Goal: Find contact information: Find contact information

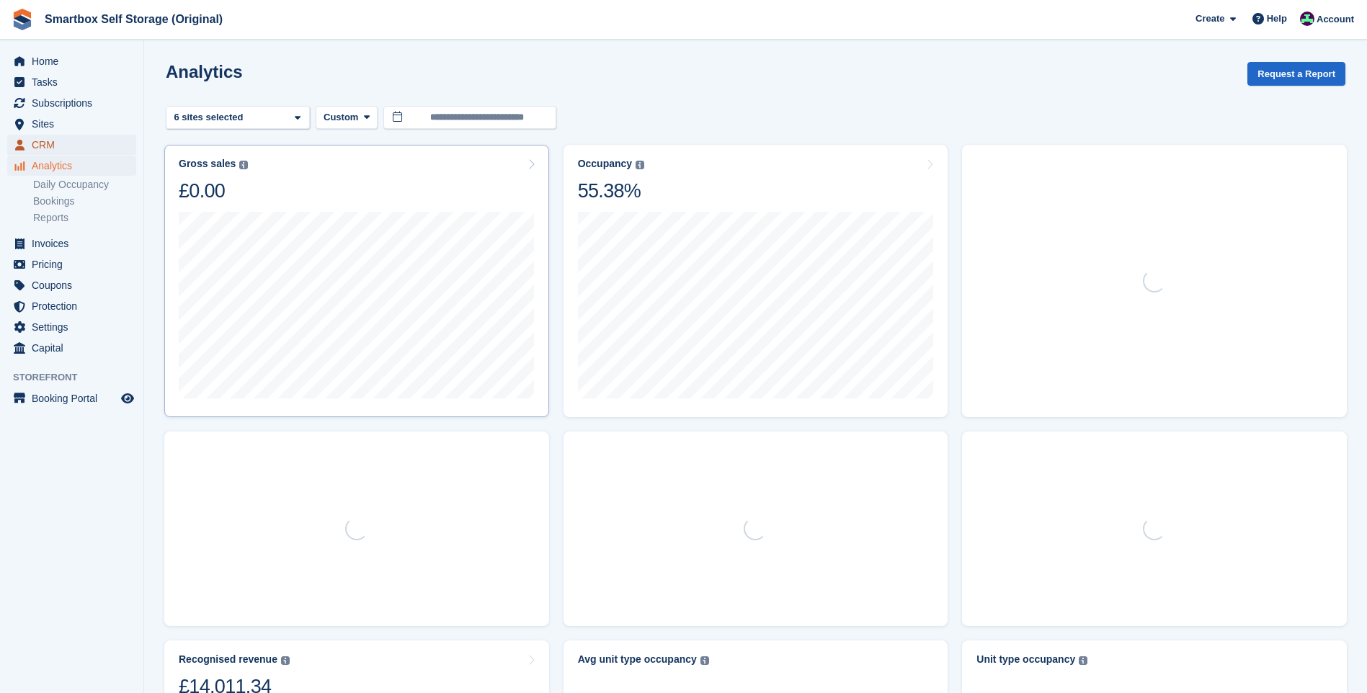
click at [58, 145] on span "CRM" at bounding box center [75, 145] width 86 height 20
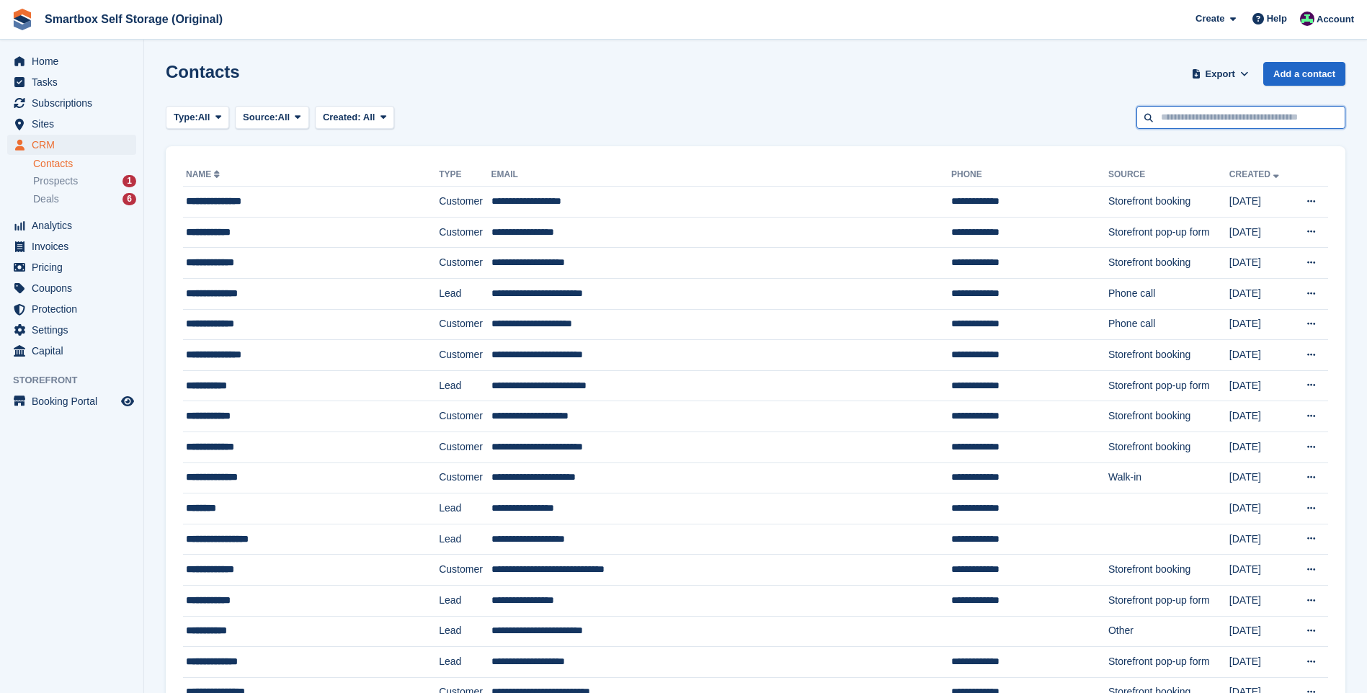
click at [1150, 113] on input "text" at bounding box center [1241, 118] width 209 height 24
type input "********"
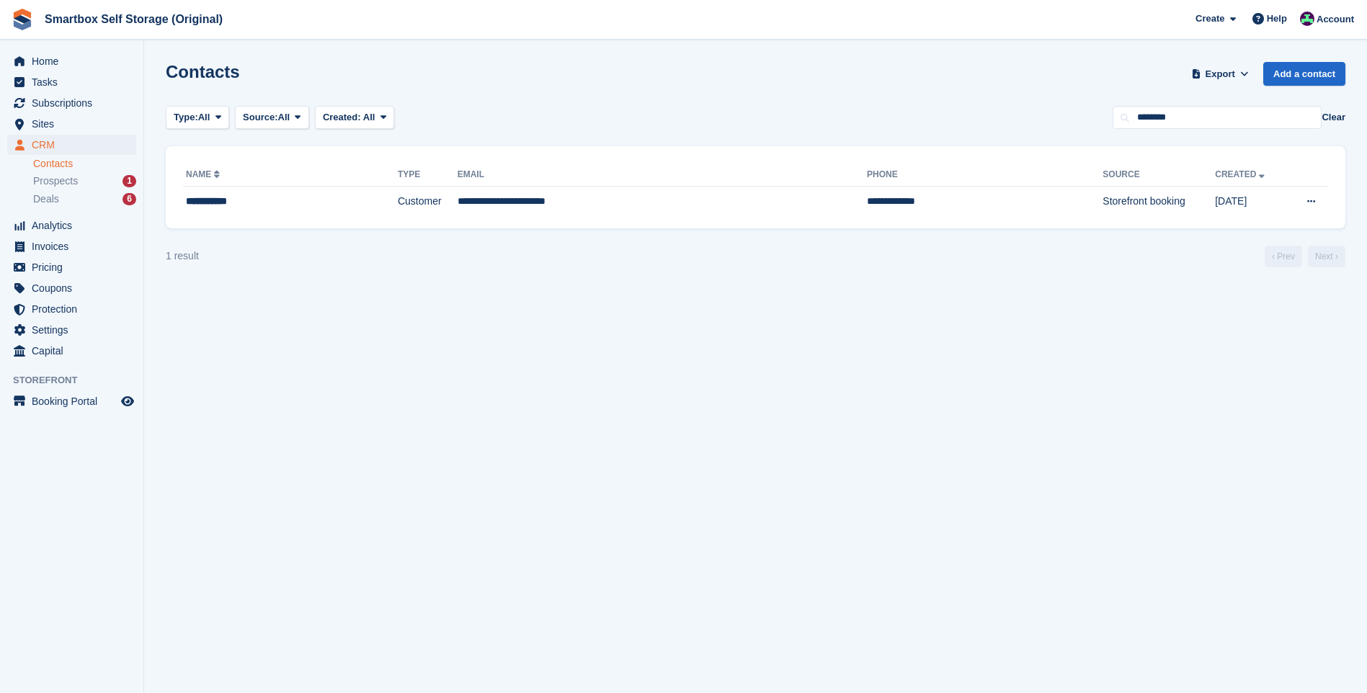
click at [496, 212] on td "**********" at bounding box center [662, 202] width 409 height 30
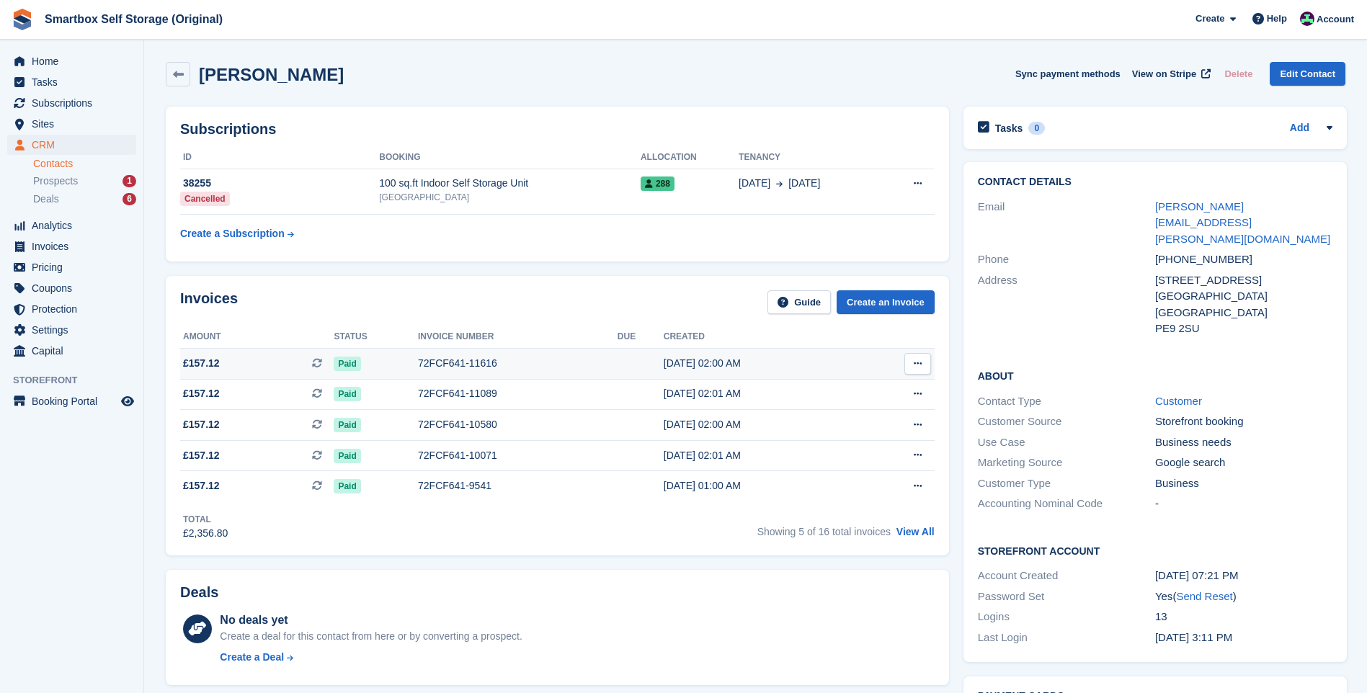
click at [906, 371] on button at bounding box center [918, 364] width 27 height 22
click at [848, 394] on p "Download PDF" at bounding box center [861, 392] width 125 height 19
click at [618, 364] on td at bounding box center [641, 363] width 46 height 31
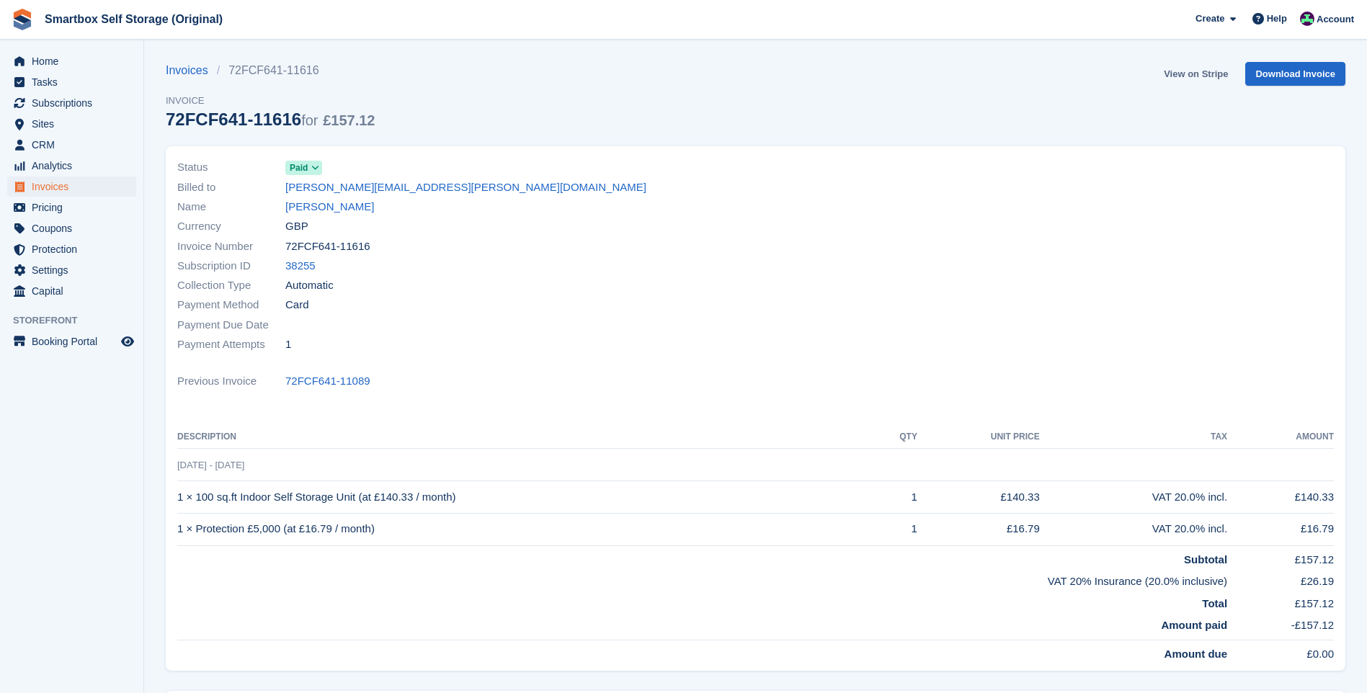
click at [1182, 74] on link "View on Stripe" at bounding box center [1196, 74] width 76 height 24
click at [332, 209] on link "[PERSON_NAME]" at bounding box center [329, 207] width 89 height 17
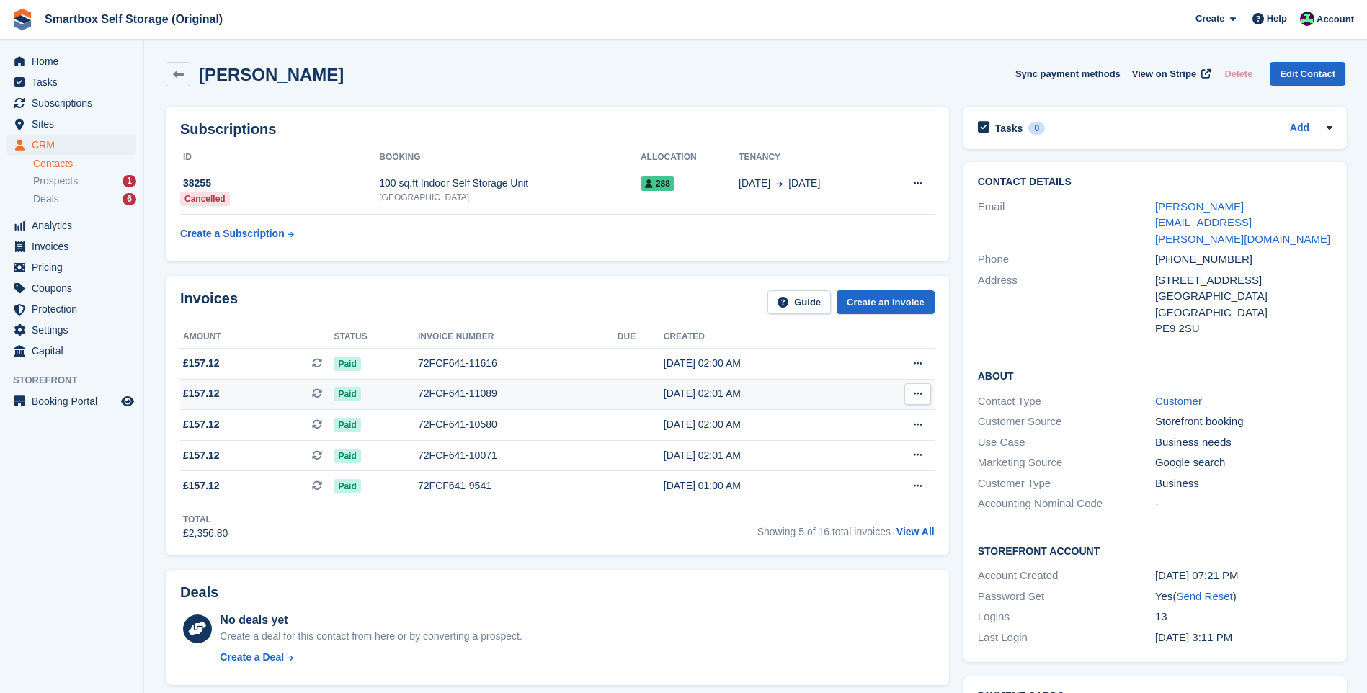
click at [502, 384] on td "72FCF641-11089" at bounding box center [518, 394] width 200 height 31
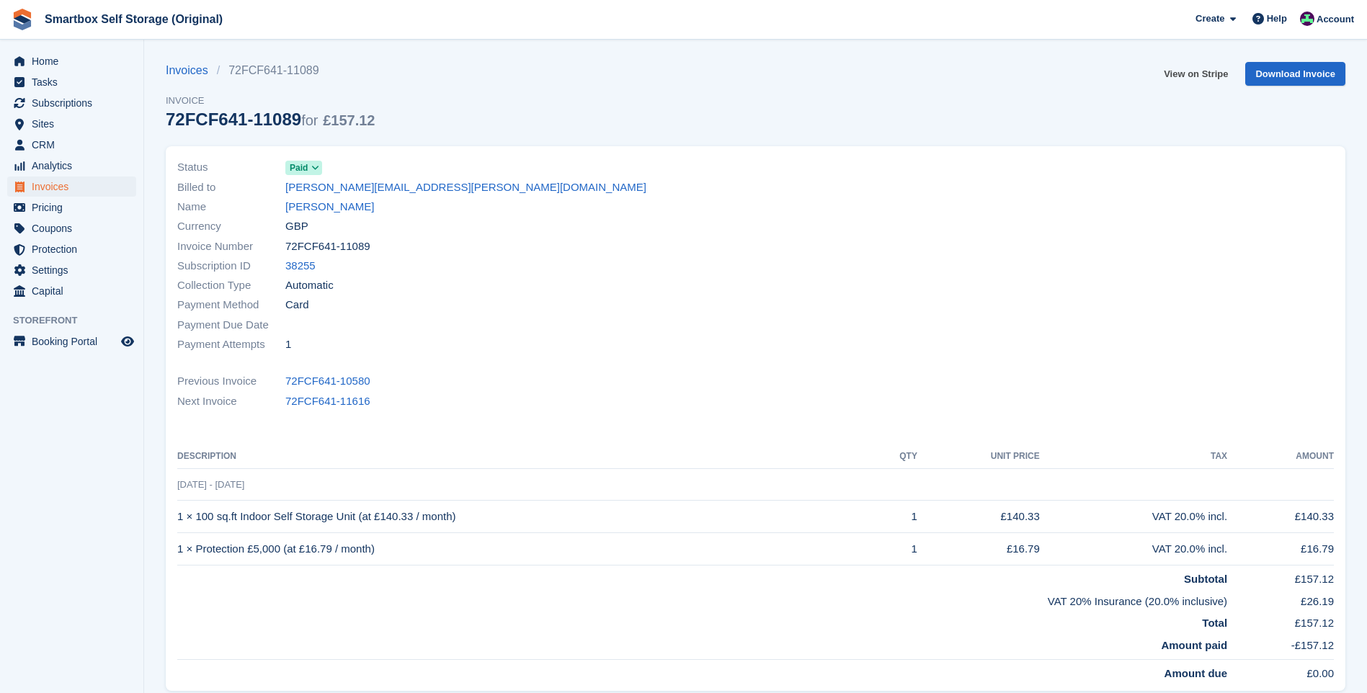
click at [1185, 66] on link "View on Stripe" at bounding box center [1196, 74] width 76 height 24
click at [1213, 75] on link "View on Stripe" at bounding box center [1196, 74] width 76 height 24
click at [325, 210] on link "[PERSON_NAME]" at bounding box center [329, 207] width 89 height 17
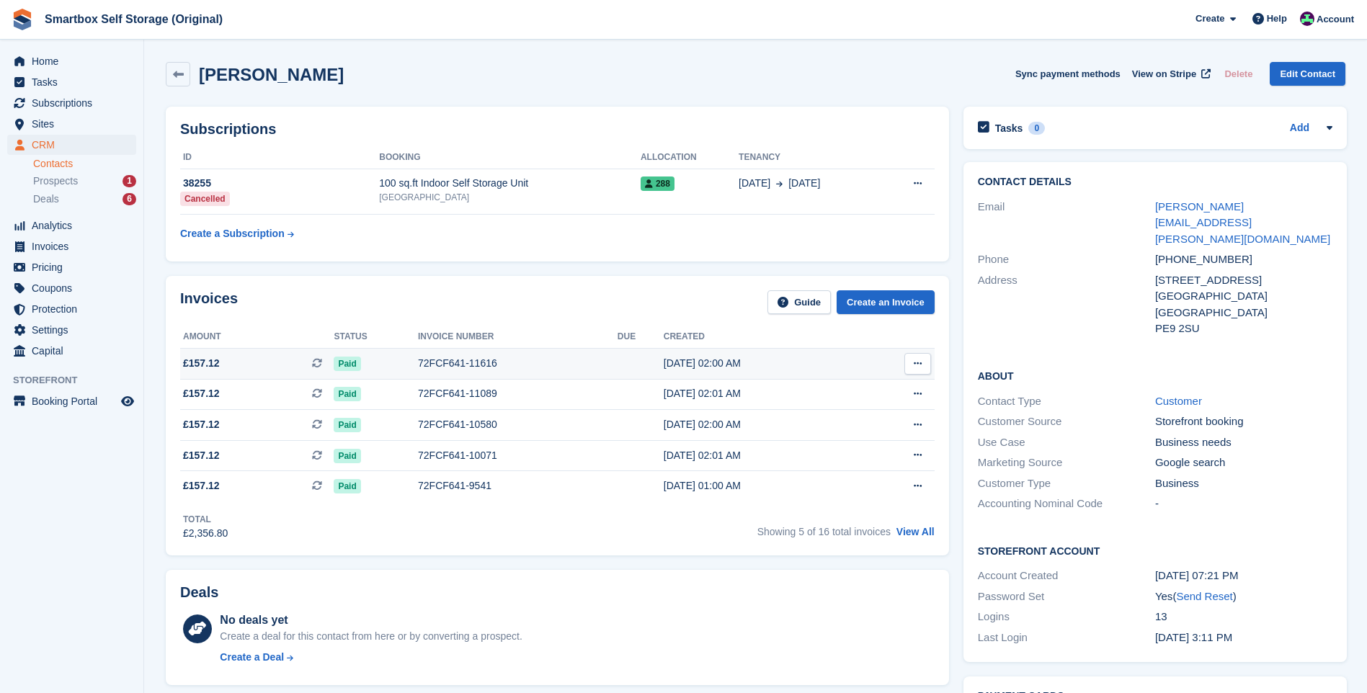
click at [579, 357] on div "72FCF641-11616" at bounding box center [518, 363] width 200 height 15
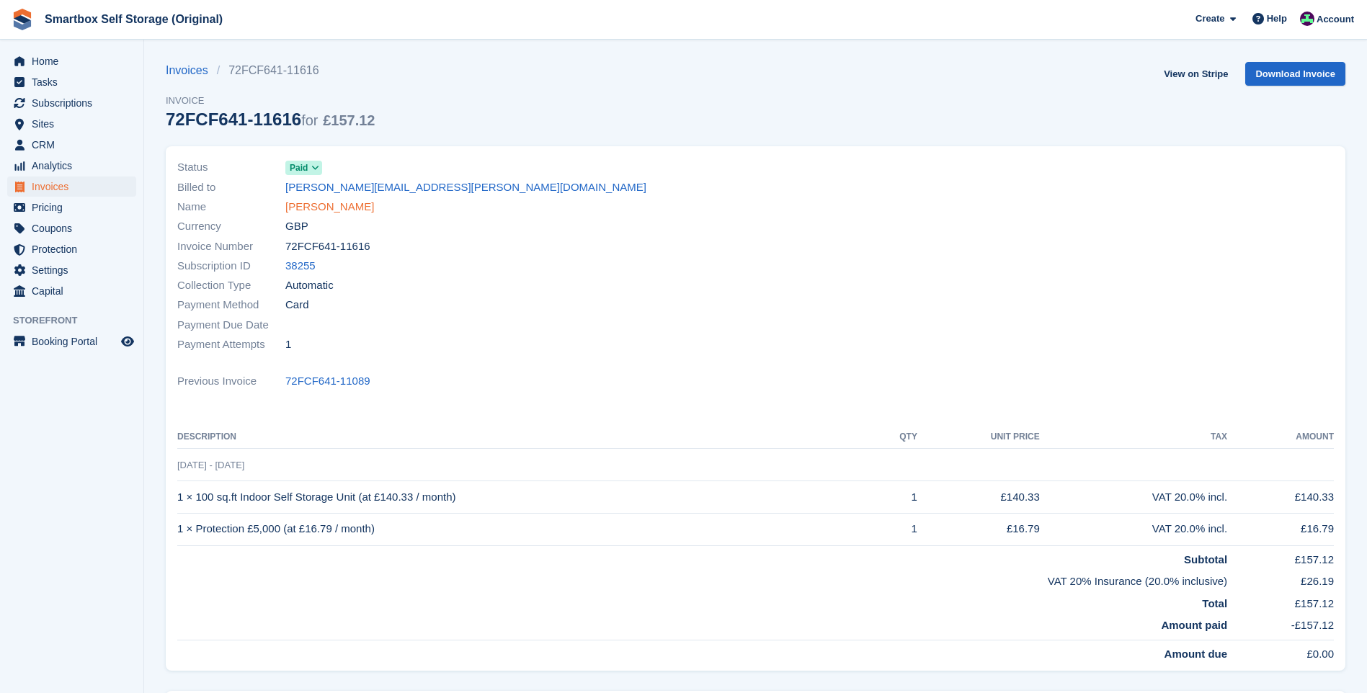
click at [301, 201] on link "[PERSON_NAME]" at bounding box center [329, 207] width 89 height 17
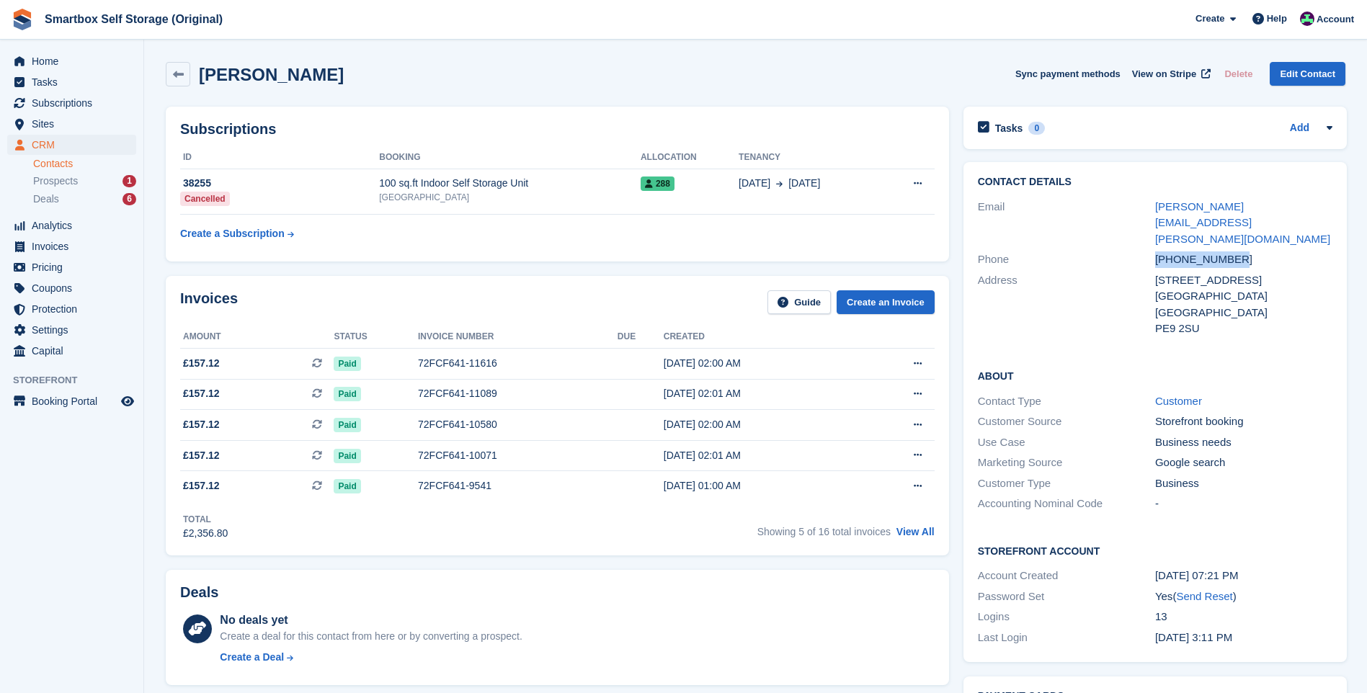
drag, startPoint x: 1237, startPoint y: 229, endPoint x: 1155, endPoint y: 229, distance: 81.4
click at [1155, 252] on div "[PHONE_NUMBER]" at bounding box center [1243, 260] width 177 height 17
drag, startPoint x: 1298, startPoint y: 205, endPoint x: 1155, endPoint y: 208, distance: 143.5
click at [1155, 208] on div "[PERSON_NAME][EMAIL_ADDRESS][PERSON_NAME][DOMAIN_NAME]" at bounding box center [1243, 223] width 177 height 49
copy link "[PERSON_NAME][EMAIL_ADDRESS][PERSON_NAME][DOMAIN_NAME]"
